Goal: Transaction & Acquisition: Book appointment/travel/reservation

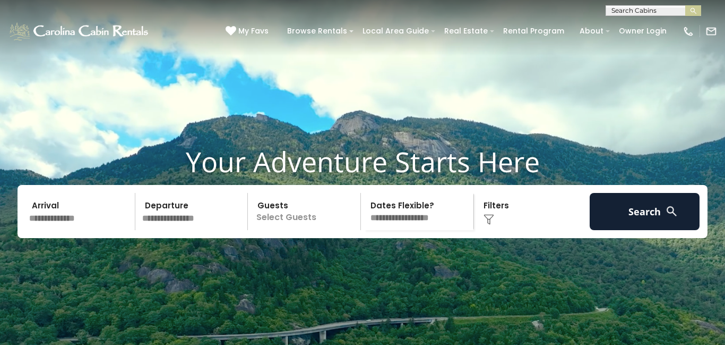
click at [665, 10] on input "text" at bounding box center [652, 12] width 93 height 11
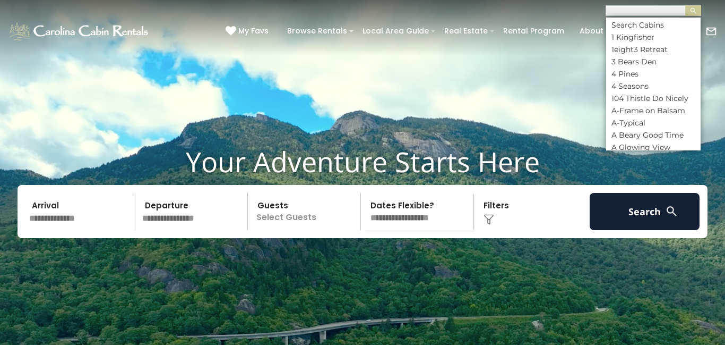
scroll to position [1, 0]
paste input "**********"
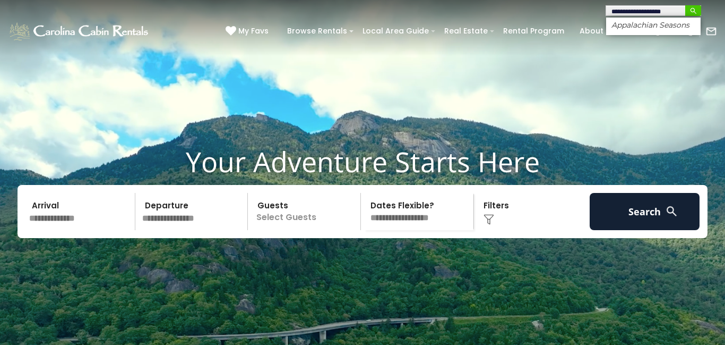
type input "**********"
click at [692, 9] on img "submit" at bounding box center [694, 11] width 8 height 8
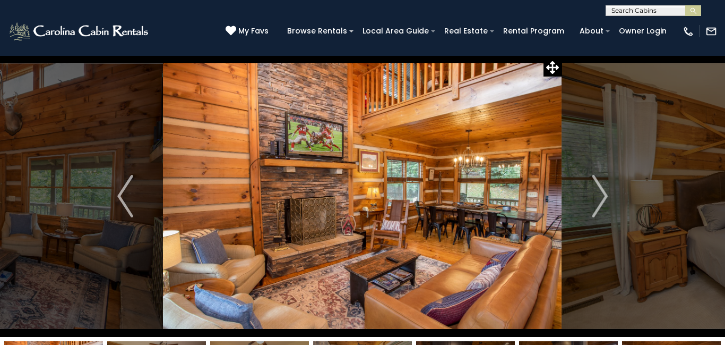
click at [602, 187] on img "Next" at bounding box center [600, 196] width 16 height 42
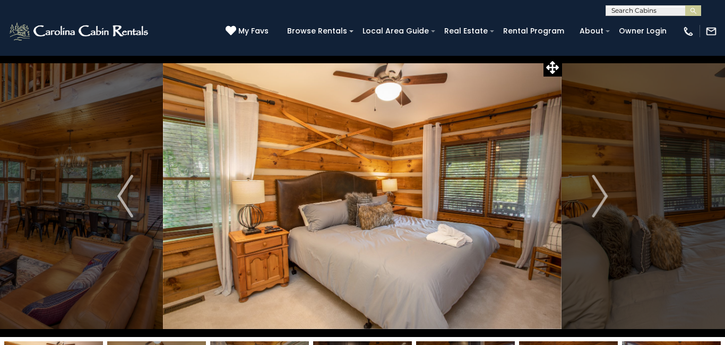
click at [602, 187] on img "Next" at bounding box center [600, 196] width 16 height 42
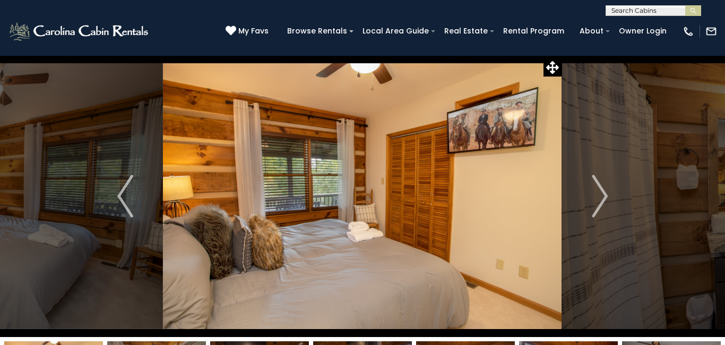
click at [602, 187] on img "Next" at bounding box center [600, 196] width 16 height 42
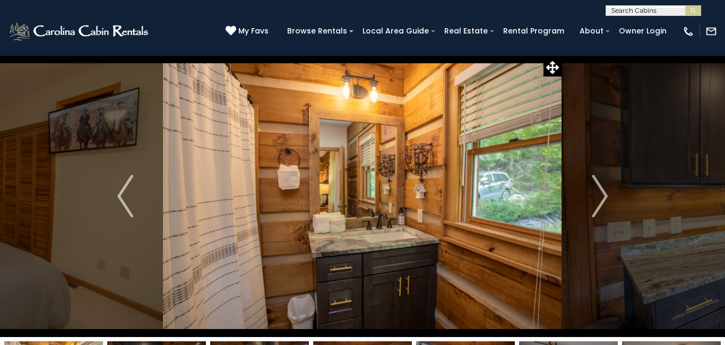
click at [602, 187] on img "Next" at bounding box center [600, 196] width 16 height 42
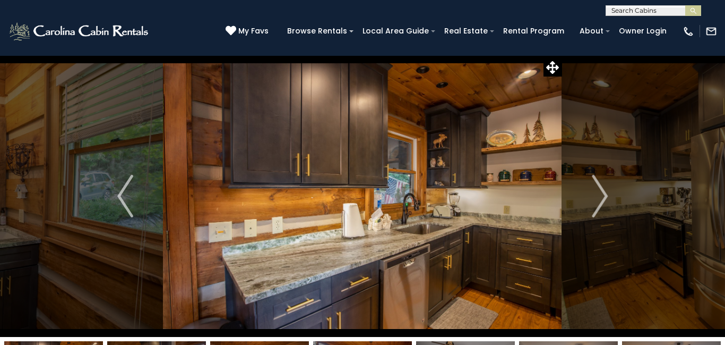
click at [602, 187] on img "Next" at bounding box center [600, 196] width 16 height 42
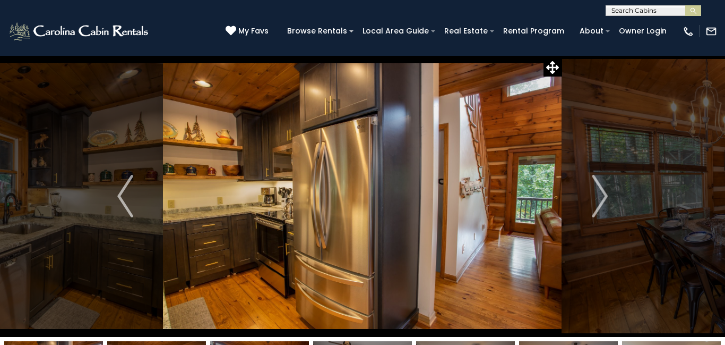
click at [602, 187] on img "Next" at bounding box center [600, 196] width 16 height 42
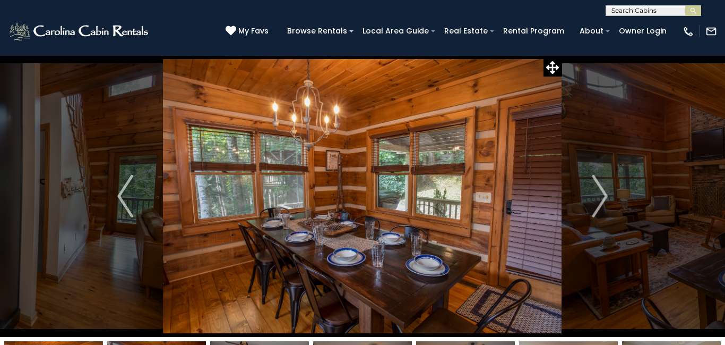
click at [602, 187] on img "Next" at bounding box center [600, 196] width 16 height 42
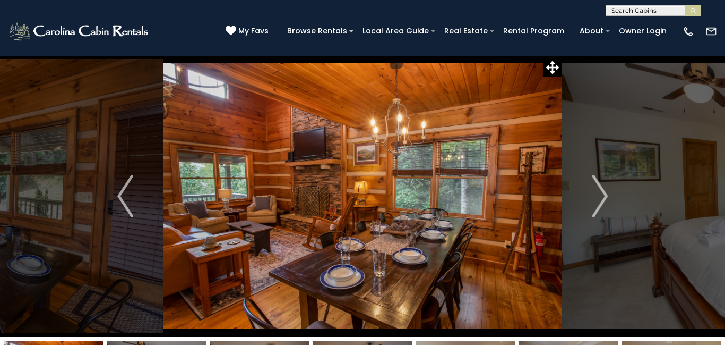
click at [602, 187] on img "Next" at bounding box center [600, 196] width 16 height 42
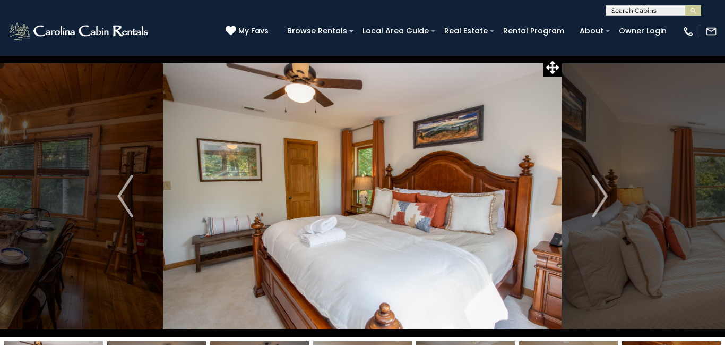
click at [602, 187] on img "Next" at bounding box center [600, 196] width 16 height 42
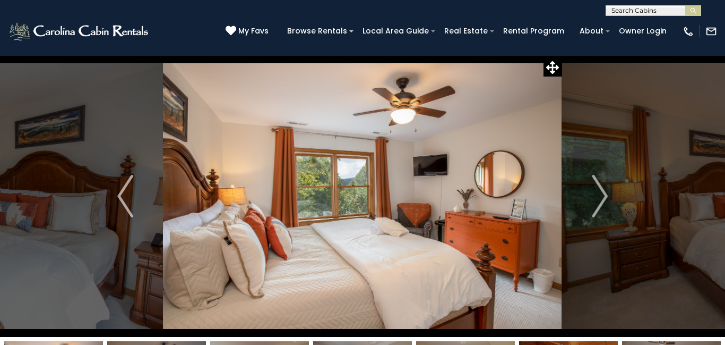
click at [602, 187] on img "Next" at bounding box center [600, 196] width 16 height 42
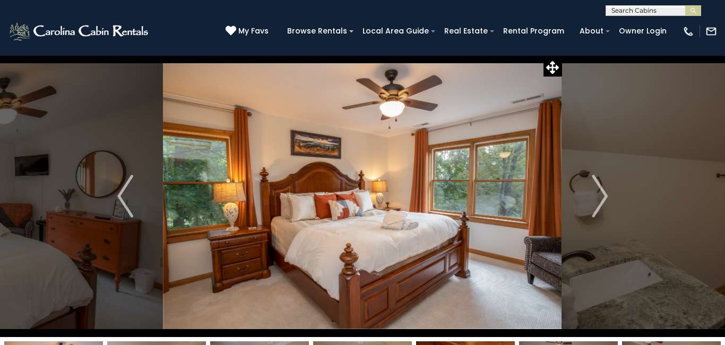
click at [602, 187] on img "Next" at bounding box center [600, 196] width 16 height 42
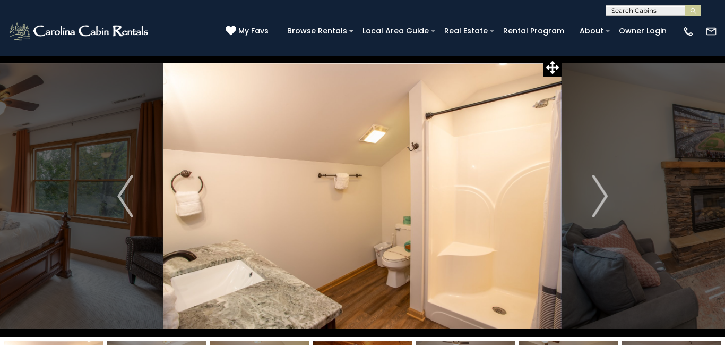
click at [602, 187] on img "Next" at bounding box center [600, 196] width 16 height 42
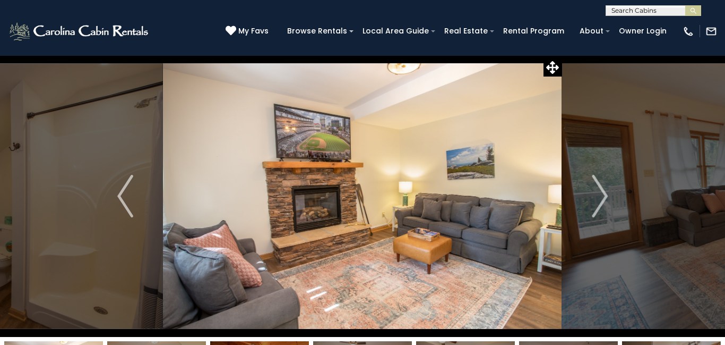
click at [602, 187] on img "Next" at bounding box center [600, 196] width 16 height 42
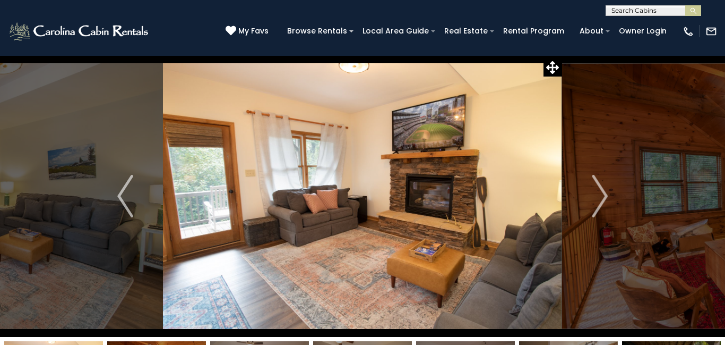
click at [602, 187] on img "Next" at bounding box center [600, 196] width 16 height 42
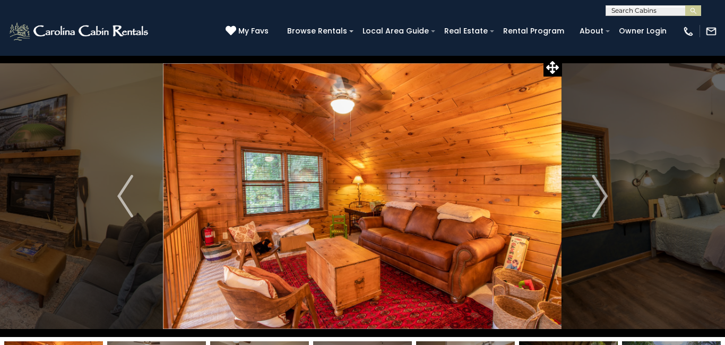
click at [602, 187] on img "Next" at bounding box center [600, 196] width 16 height 42
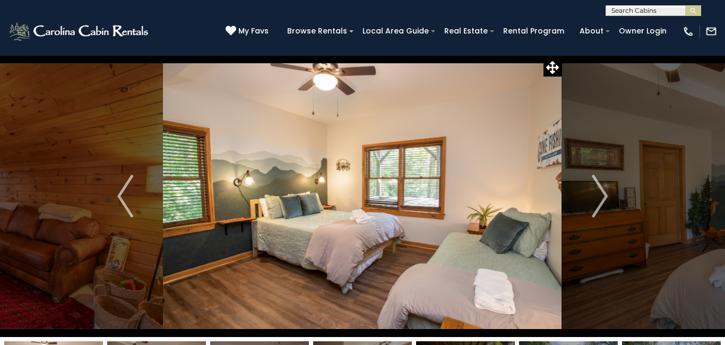
click at [602, 187] on img "Next" at bounding box center [600, 196] width 16 height 42
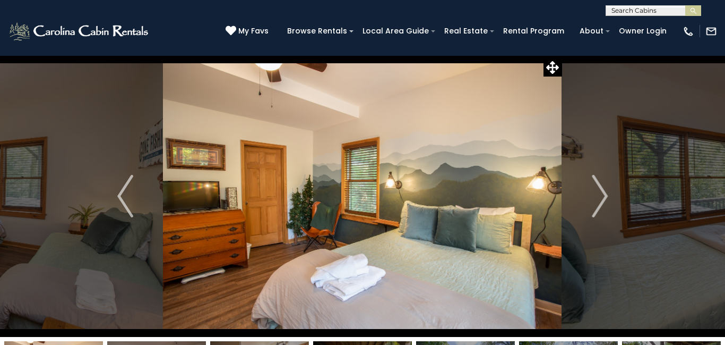
click at [602, 187] on img "Next" at bounding box center [600, 196] width 16 height 42
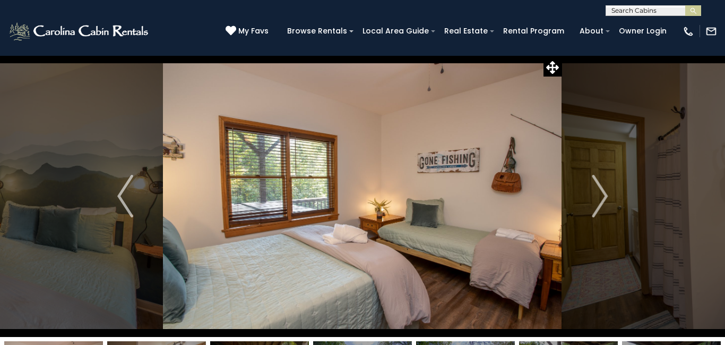
click at [602, 187] on img "Next" at bounding box center [600, 196] width 16 height 42
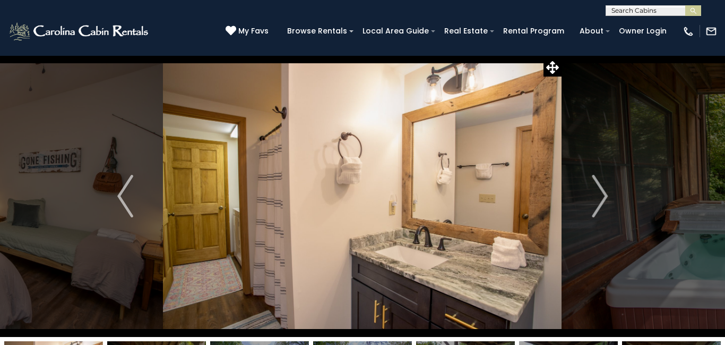
click at [602, 187] on img "Next" at bounding box center [600, 196] width 16 height 42
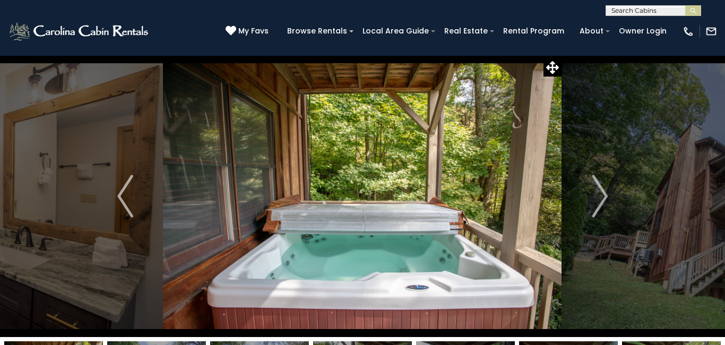
click at [602, 187] on img "Next" at bounding box center [600, 196] width 16 height 42
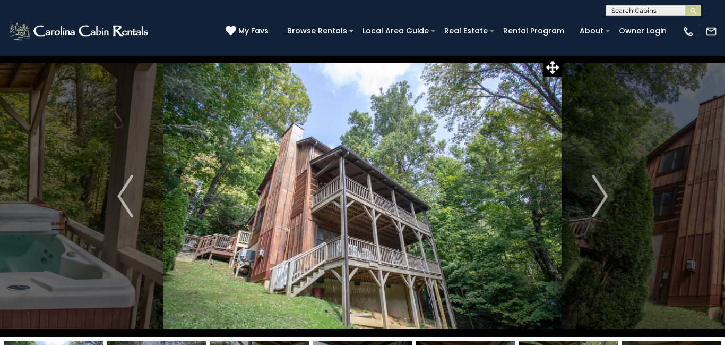
click at [602, 187] on img "Next" at bounding box center [600, 196] width 16 height 42
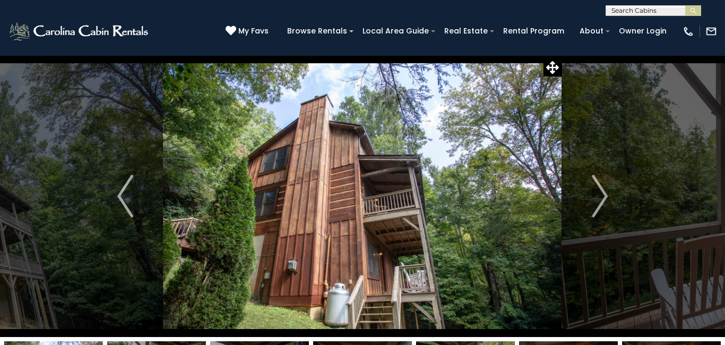
click at [602, 187] on img "Next" at bounding box center [600, 196] width 16 height 42
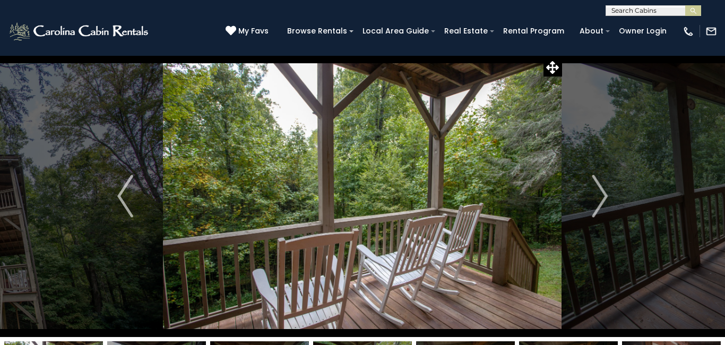
click at [602, 187] on img "Next" at bounding box center [600, 196] width 16 height 42
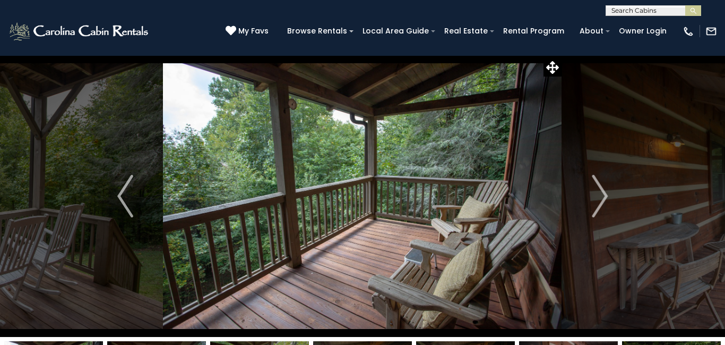
click at [602, 187] on img "Next" at bounding box center [600, 196] width 16 height 42
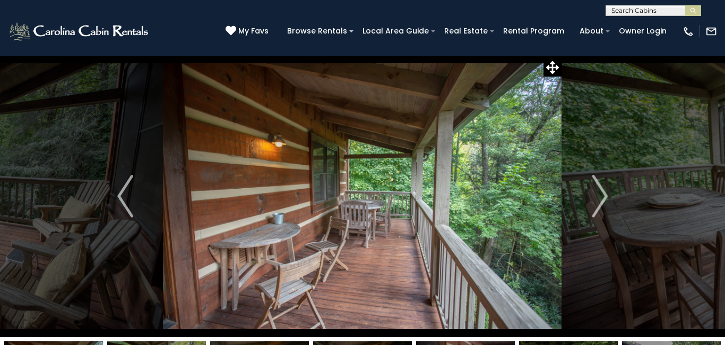
click at [602, 187] on img "Next" at bounding box center [600, 196] width 16 height 42
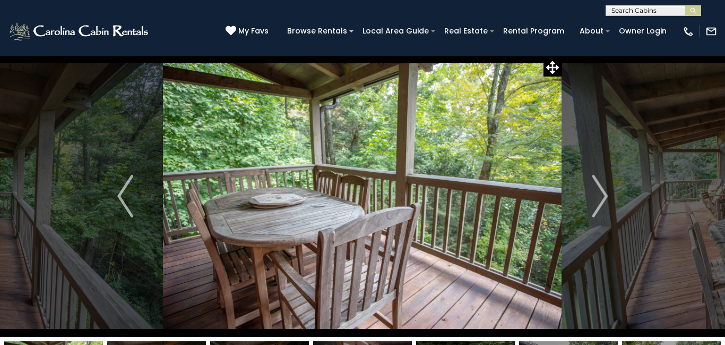
click at [602, 187] on img "Next" at bounding box center [600, 196] width 16 height 42
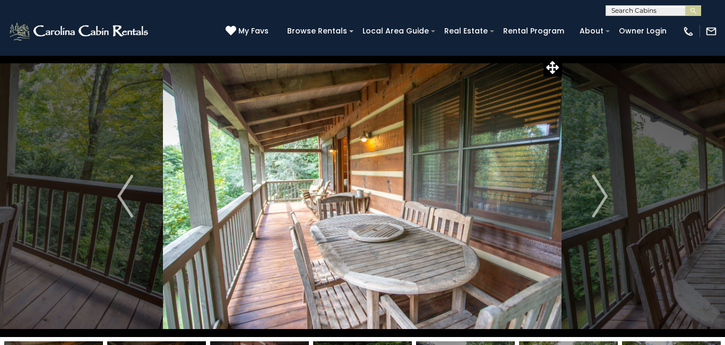
click at [602, 187] on img "Next" at bounding box center [600, 196] width 16 height 42
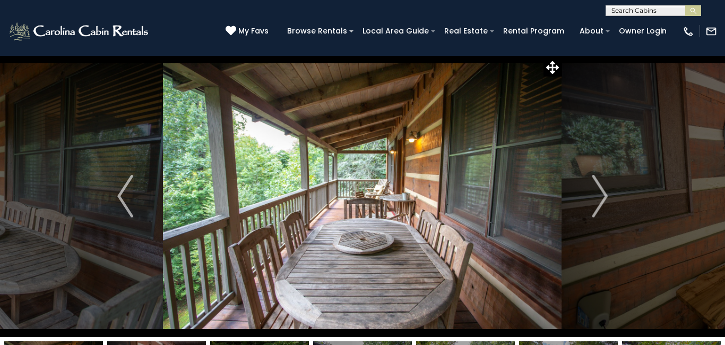
click at [602, 187] on img "Next" at bounding box center [600, 196] width 16 height 42
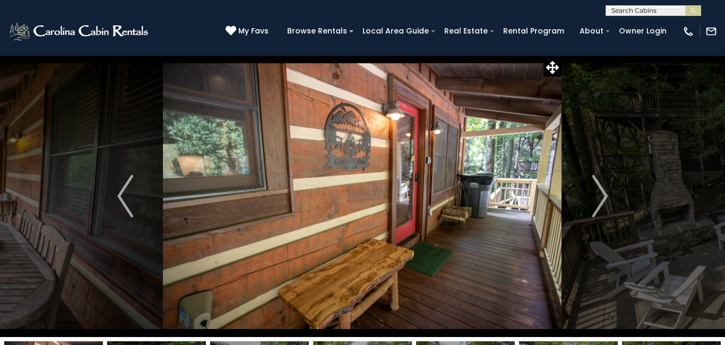
click at [602, 187] on img "Next" at bounding box center [600, 196] width 16 height 42
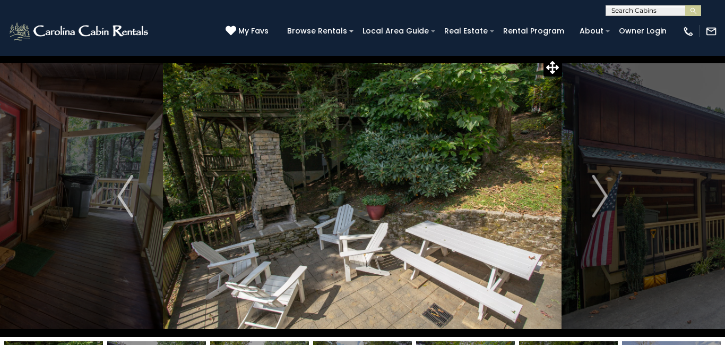
click at [602, 187] on img "Next" at bounding box center [600, 196] width 16 height 42
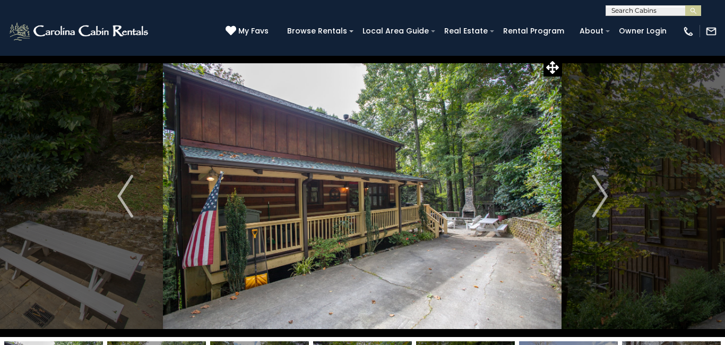
click at [602, 187] on img "Next" at bounding box center [600, 196] width 16 height 42
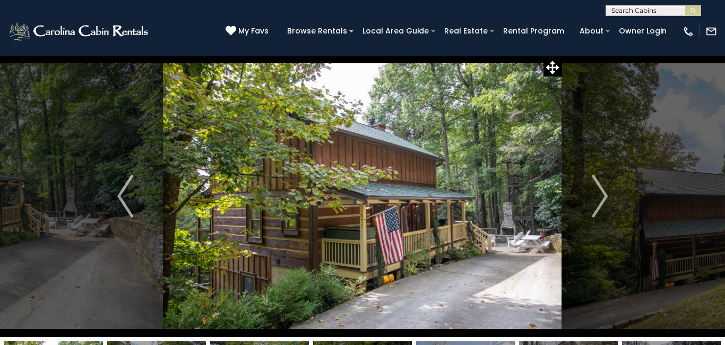
click at [602, 187] on img "Next" at bounding box center [600, 196] width 16 height 42
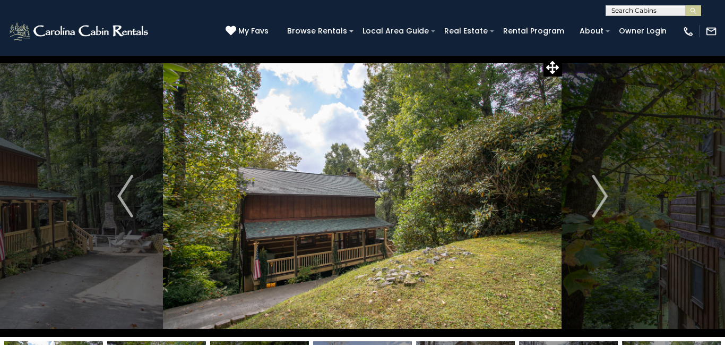
click at [602, 187] on img "Next" at bounding box center [600, 196] width 16 height 42
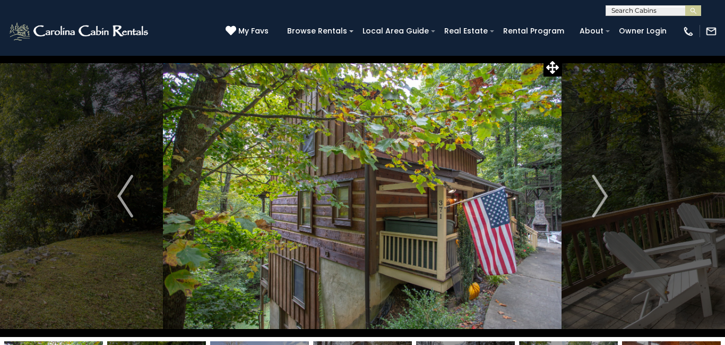
click at [602, 187] on img "Next" at bounding box center [600, 196] width 16 height 42
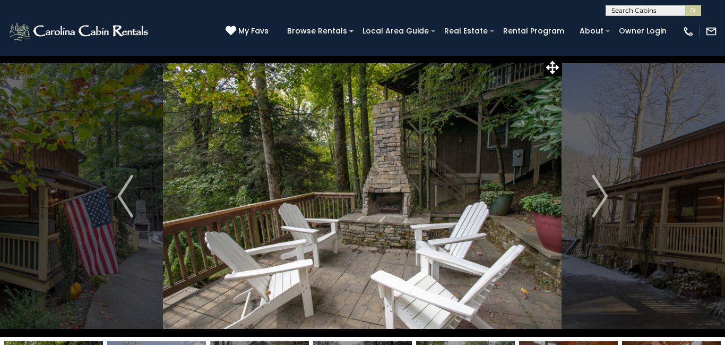
click at [602, 187] on img "Next" at bounding box center [600, 196] width 16 height 42
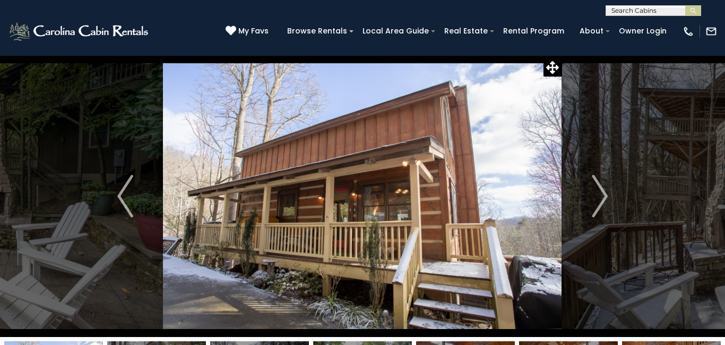
click at [602, 187] on img "Next" at bounding box center [600, 196] width 16 height 42
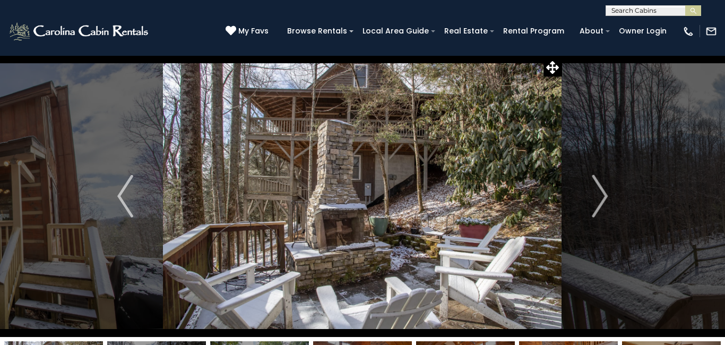
click at [602, 187] on img "Next" at bounding box center [600, 196] width 16 height 42
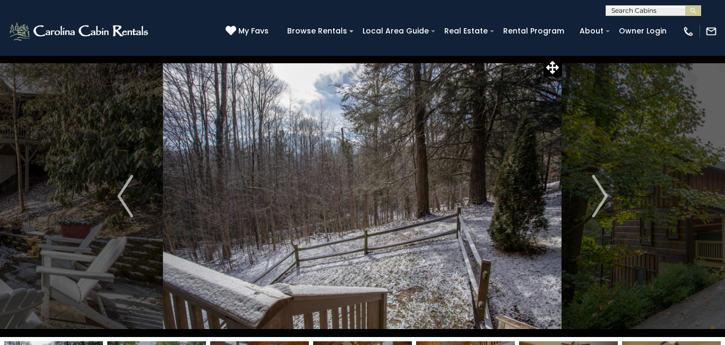
click at [602, 187] on img "Next" at bounding box center [600, 196] width 16 height 42
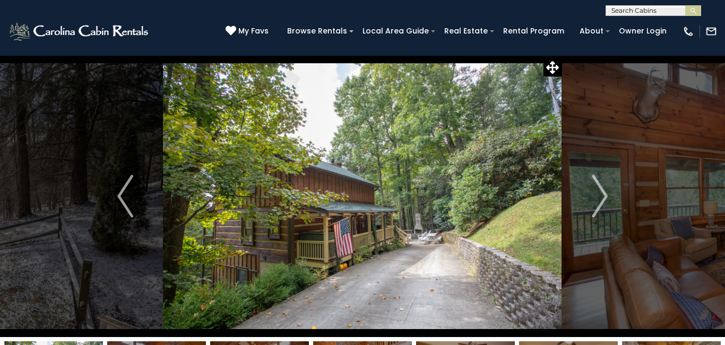
click at [602, 187] on img "Next" at bounding box center [600, 196] width 16 height 42
